Goal: Task Accomplishment & Management: Manage account settings

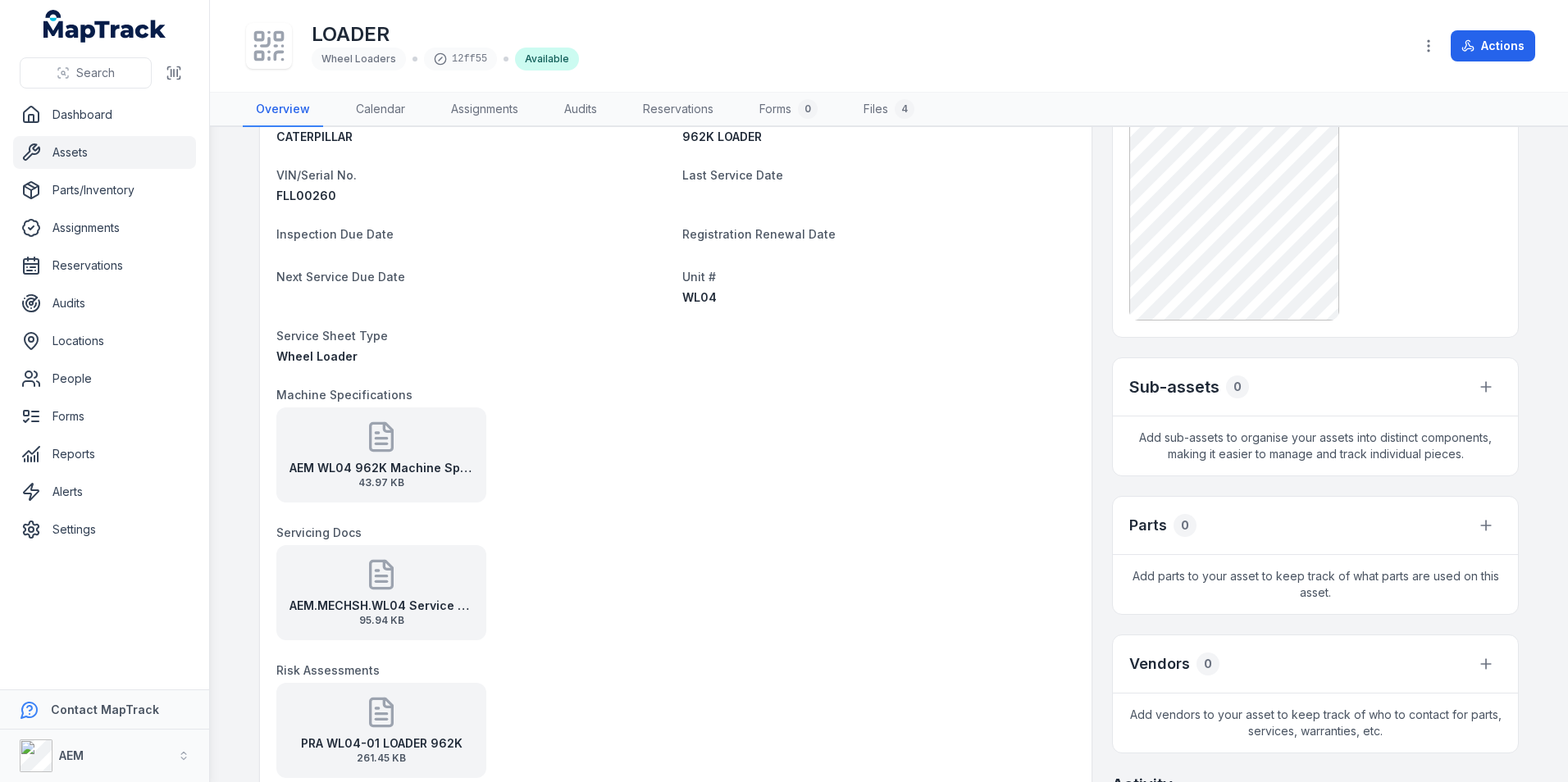
scroll to position [410, 0]
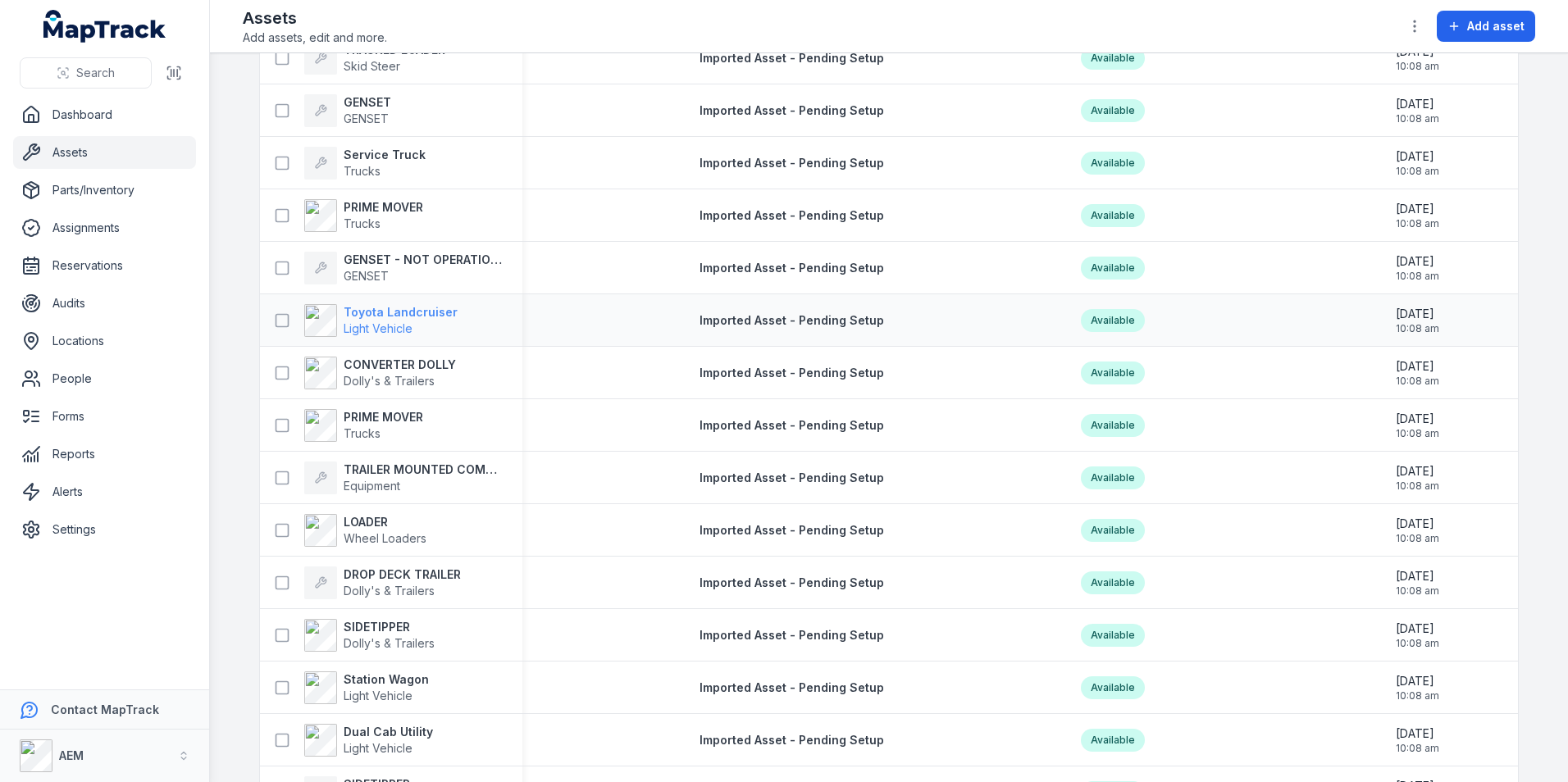
scroll to position [246, 0]
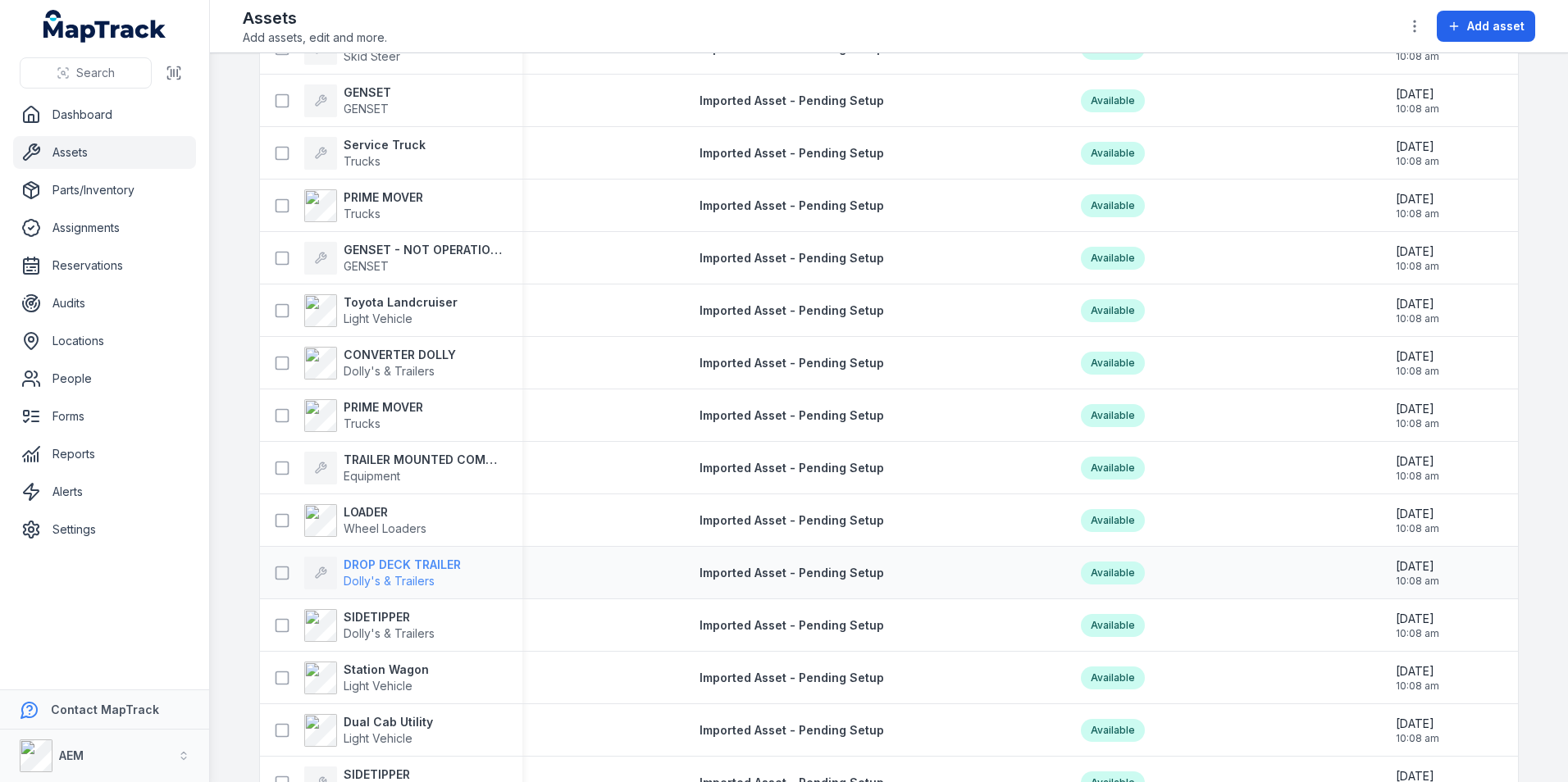
click at [368, 557] on strong "DROP DECK TRAILER" at bounding box center [402, 564] width 117 height 17
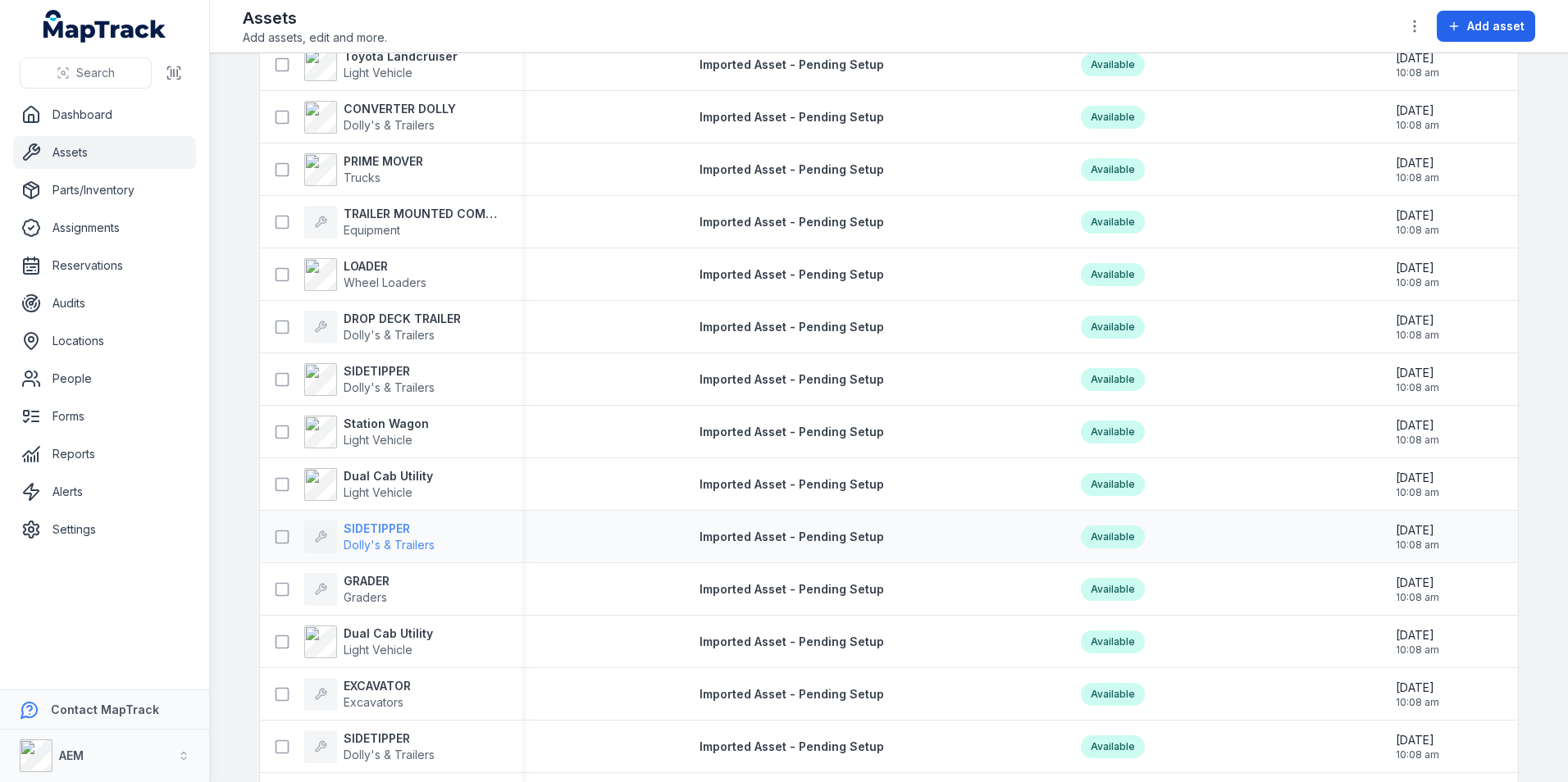
click at [389, 532] on strong "SIDETIPPER" at bounding box center [389, 529] width 91 height 17
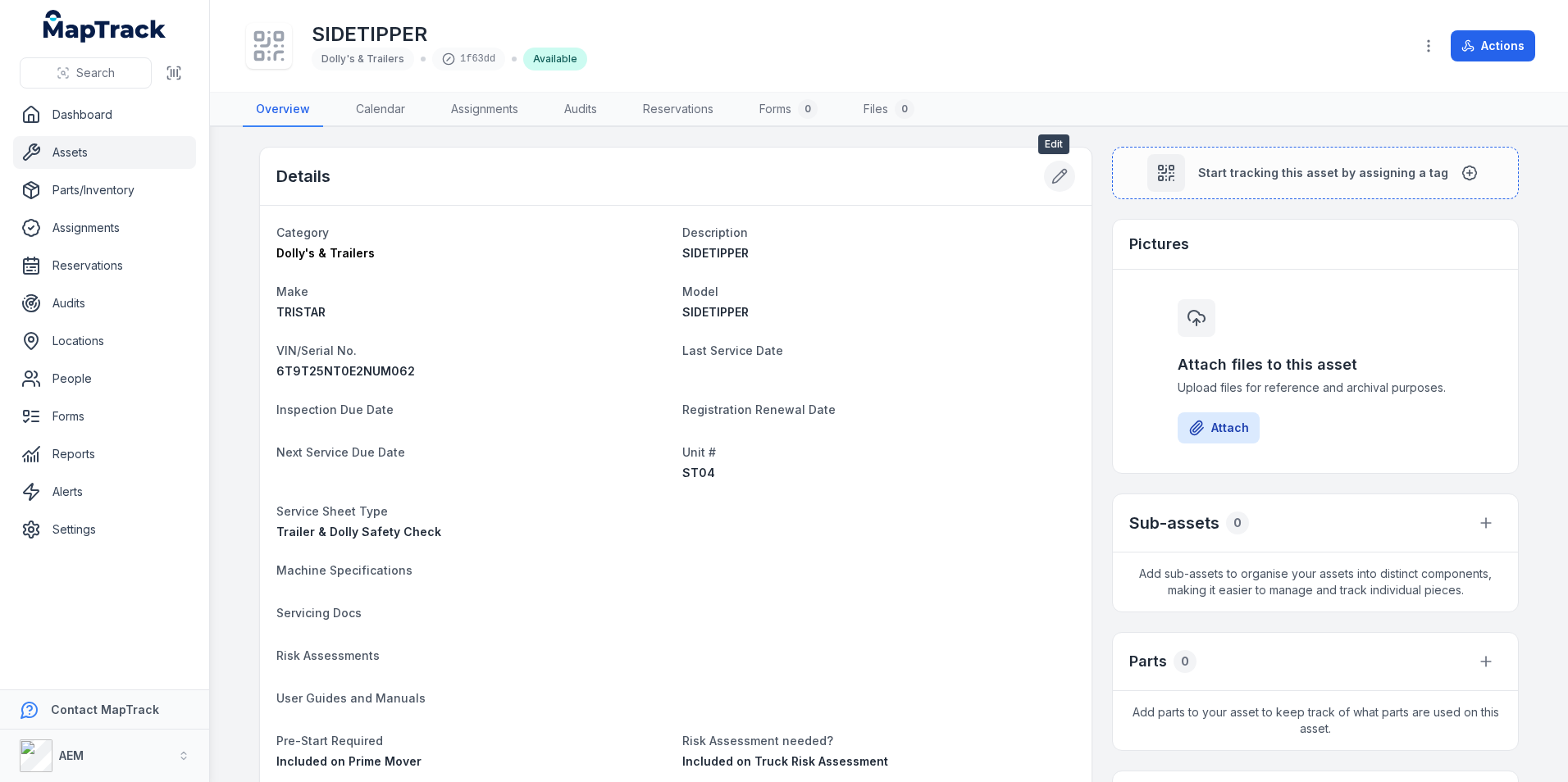
click at [1059, 177] on icon at bounding box center [1059, 176] width 17 height 17
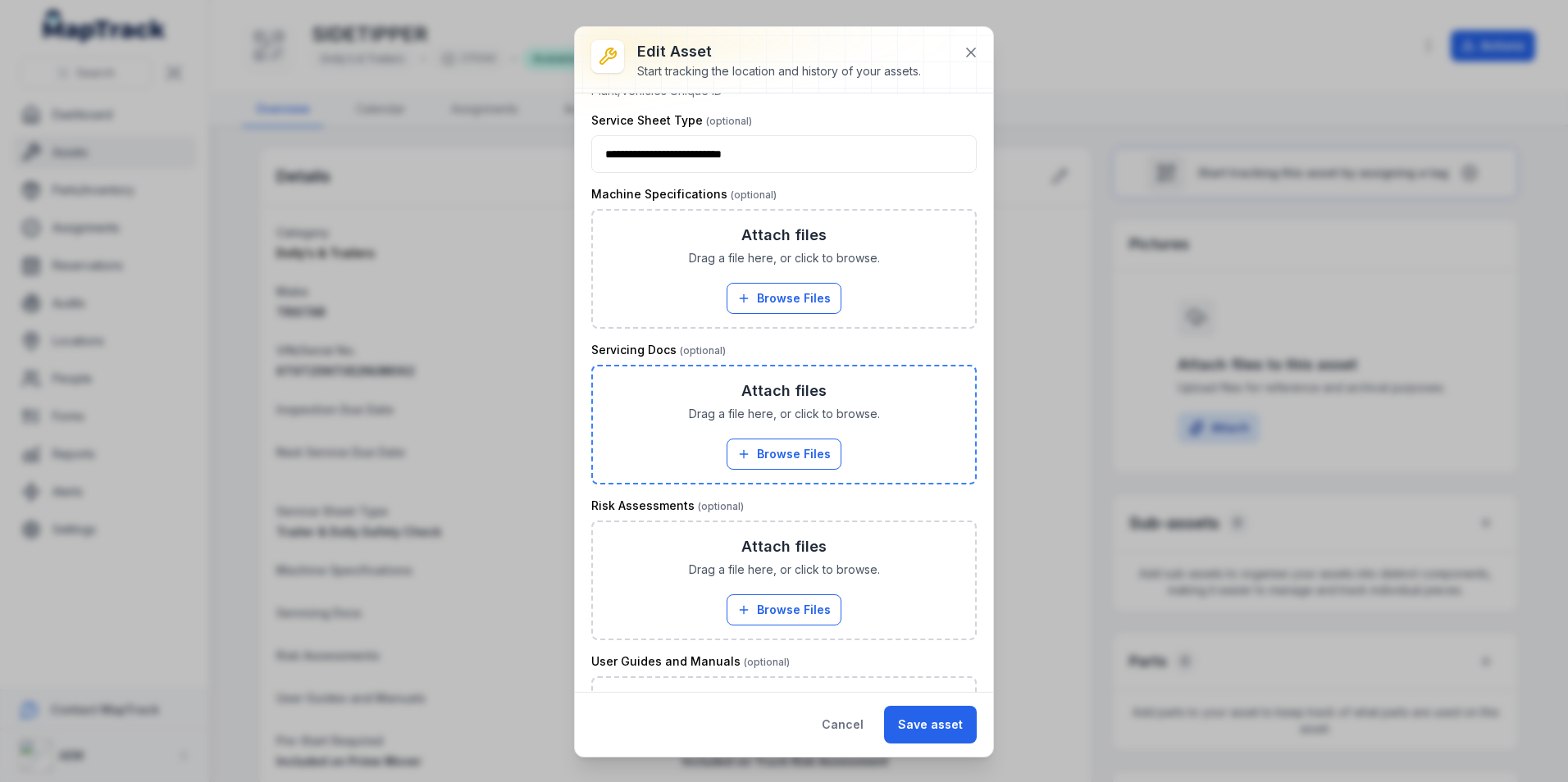
scroll to position [820, 0]
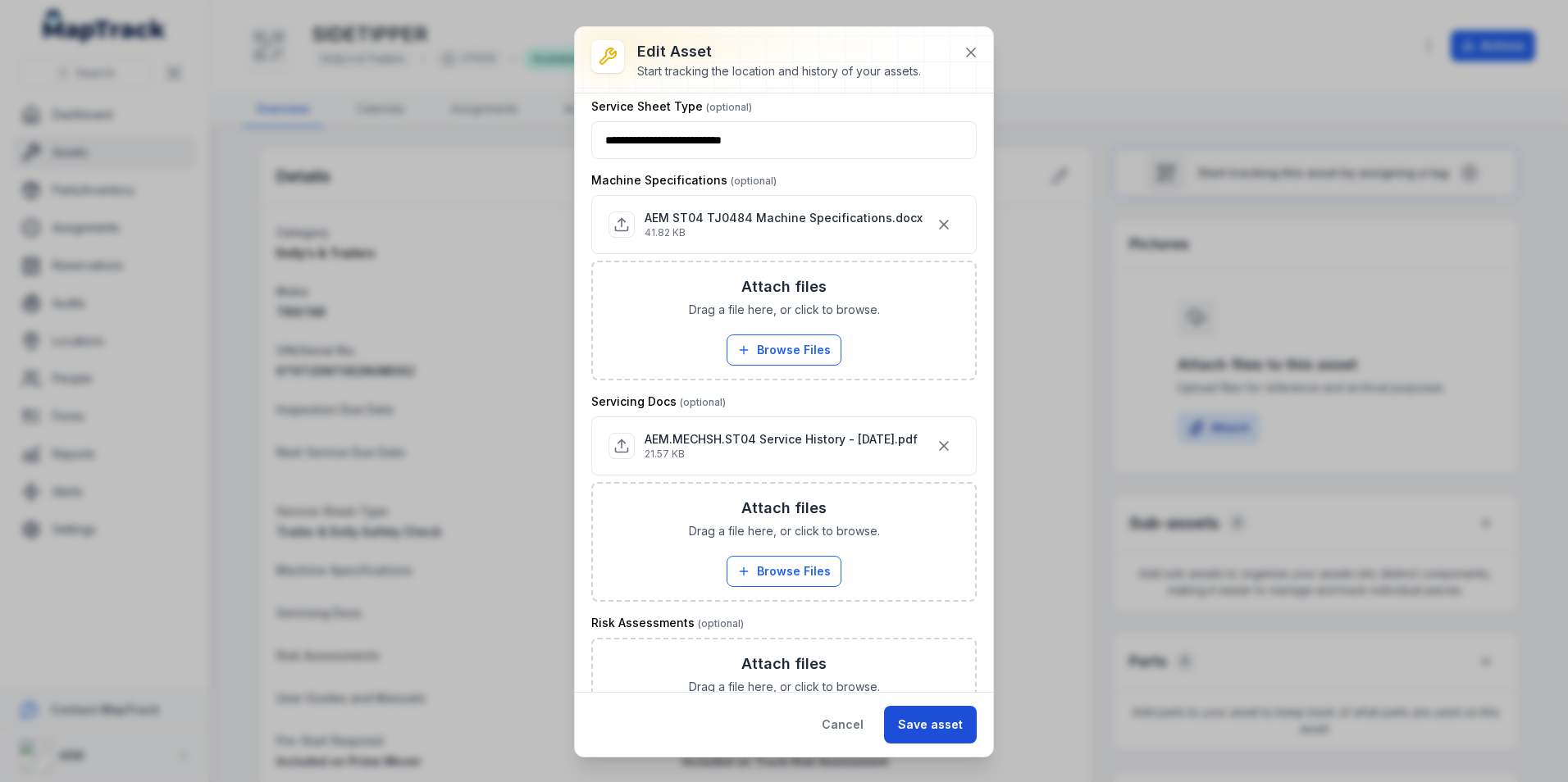
click at [930, 736] on button "Save asset" at bounding box center [931, 724] width 93 height 38
